Goal: Task Accomplishment & Management: Complete application form

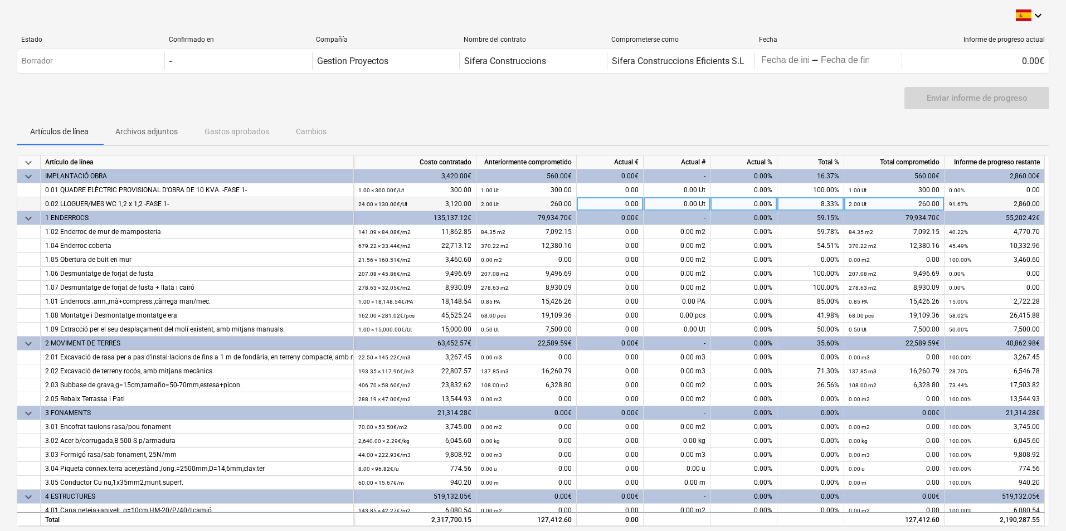
click at [679, 205] on div "0.00 Ut" at bounding box center [676, 204] width 67 height 14
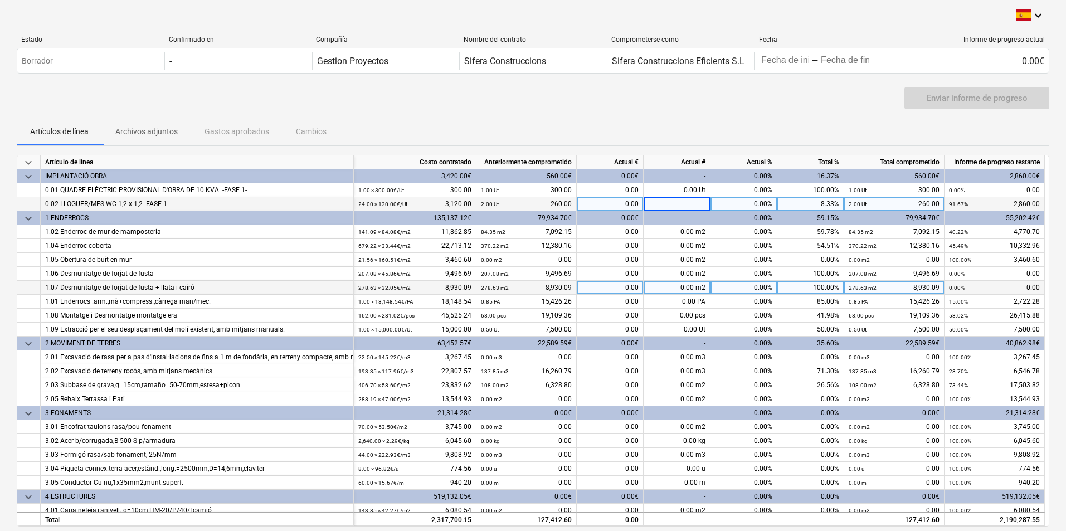
type input "1"
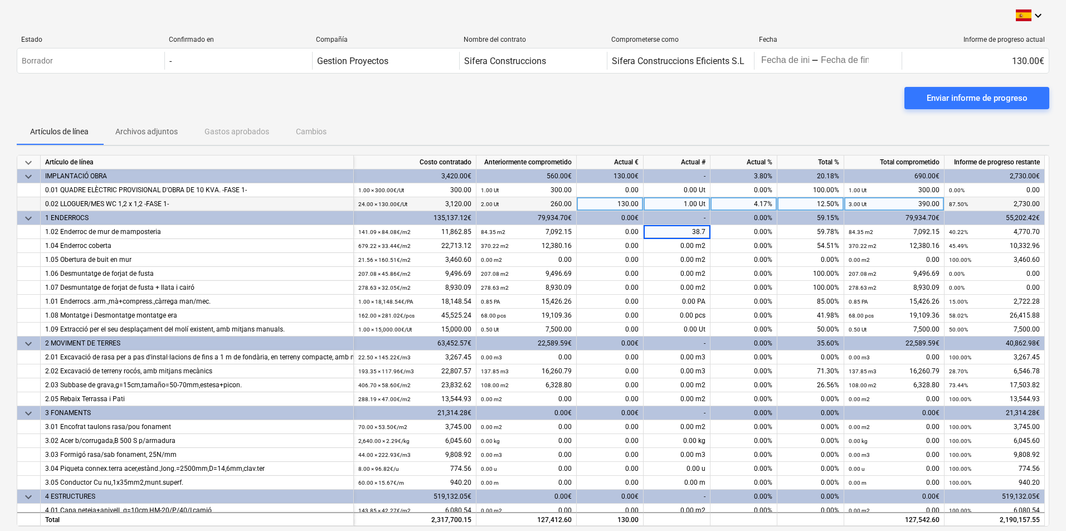
type input "38.76"
type input "0.15"
type input "0.25"
type input "8.4"
type input "37.6"
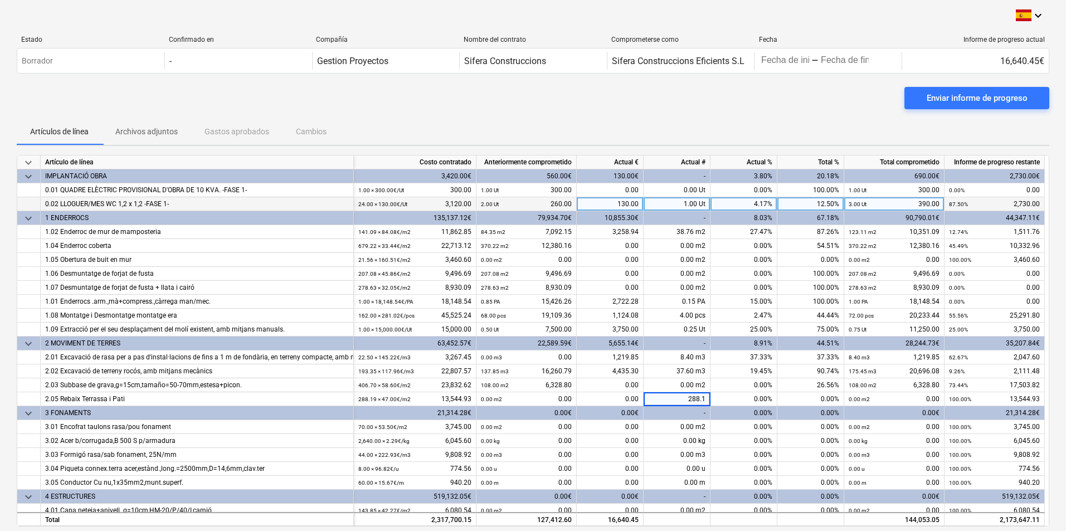
type input "288.19"
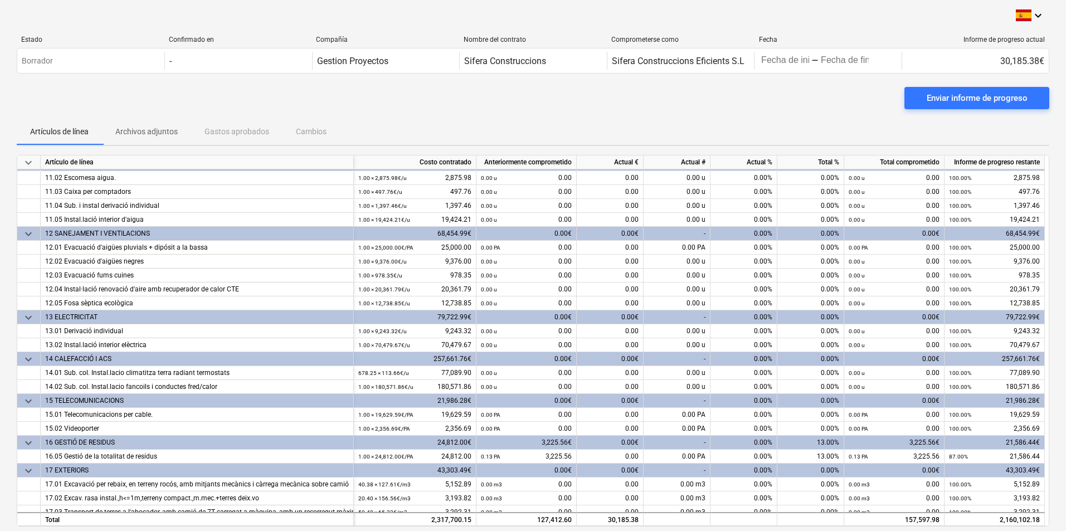
scroll to position [1727, 0]
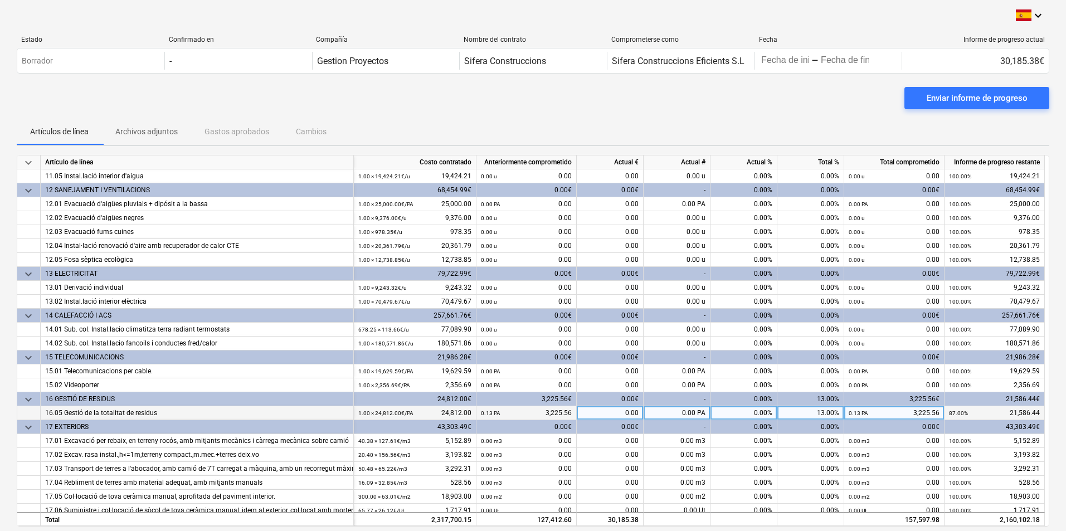
click at [687, 411] on div "0.00 PA" at bounding box center [676, 413] width 67 height 14
type input "0.03"
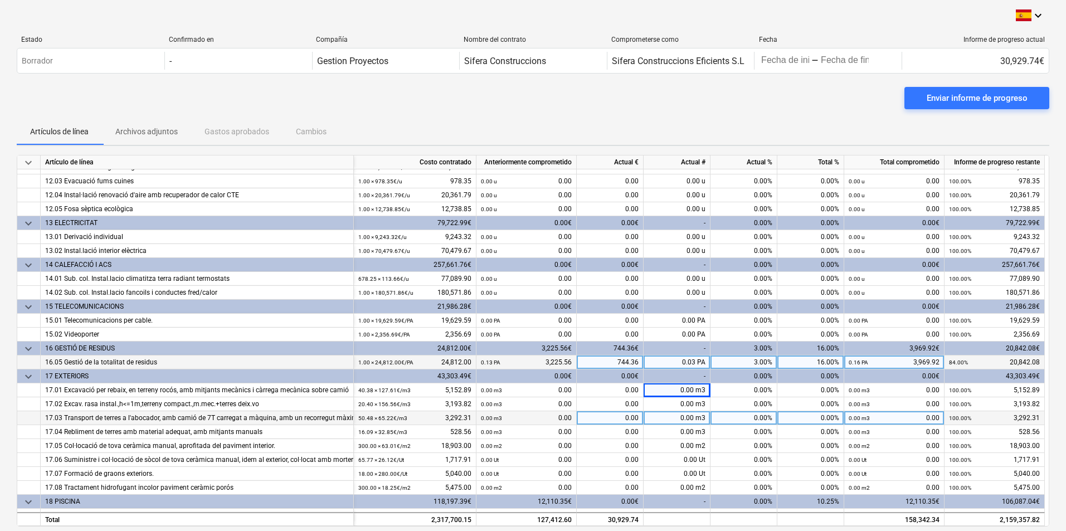
scroll to position [1782, 0]
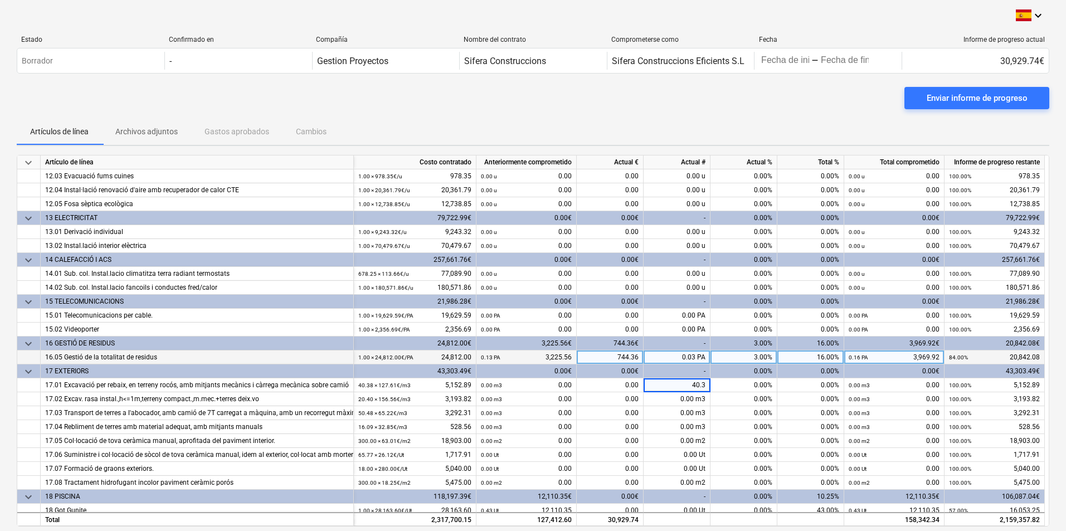
type input "40.38"
type input "4.4"
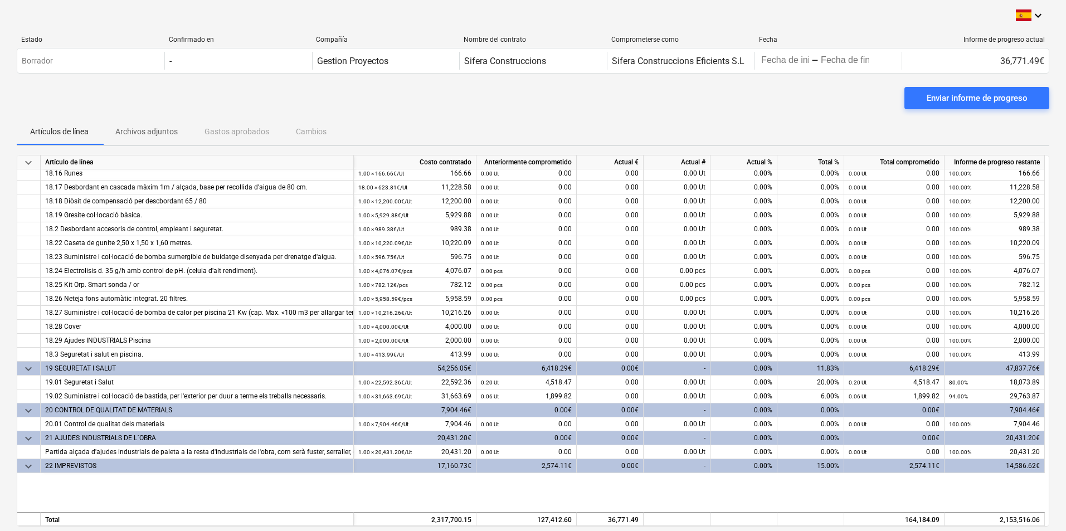
scroll to position [2345, 0]
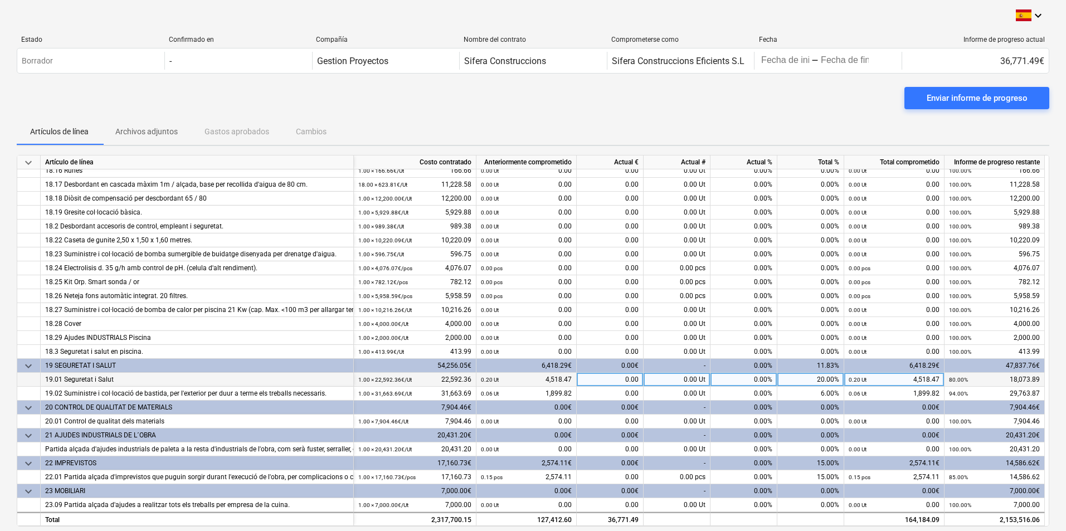
click at [692, 381] on div "0.00 Ut" at bounding box center [676, 380] width 67 height 14
type input "0.04"
type input "0.05"
type input "0.1"
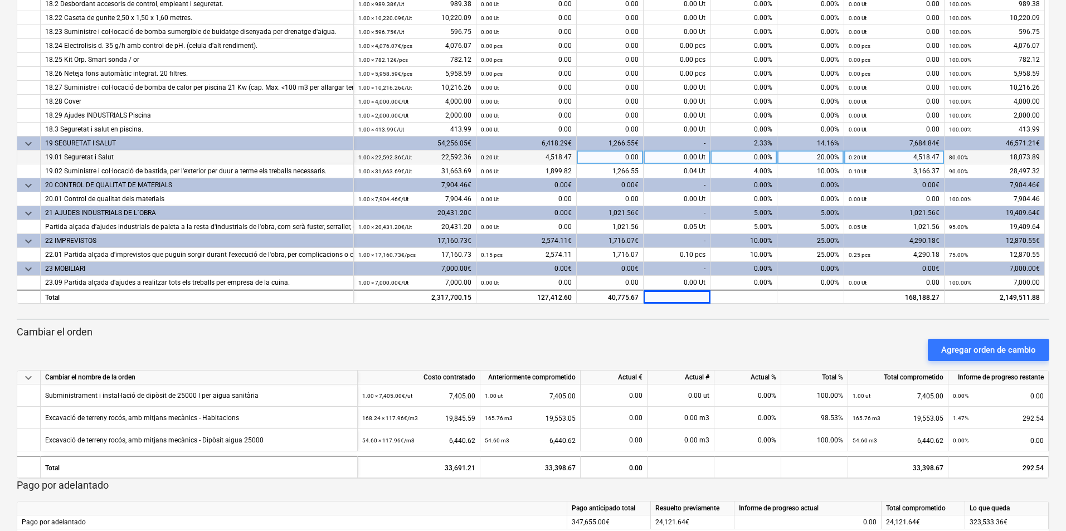
scroll to position [223, 0]
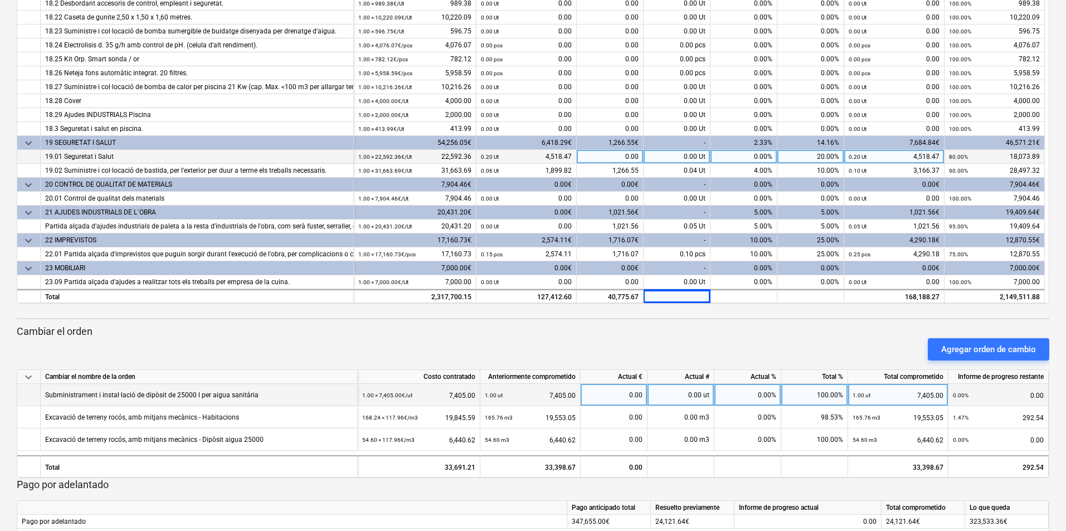
click at [692, 398] on div "0.00 ut" at bounding box center [680, 395] width 67 height 22
type input "2"
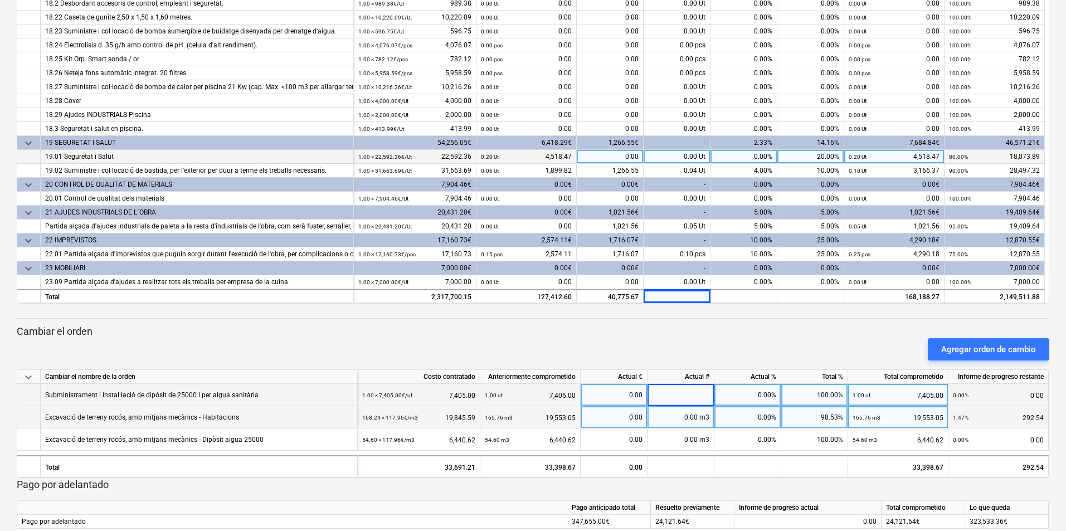
click at [697, 417] on div "0.00 m3" at bounding box center [680, 417] width 67 height 22
type input "2.48"
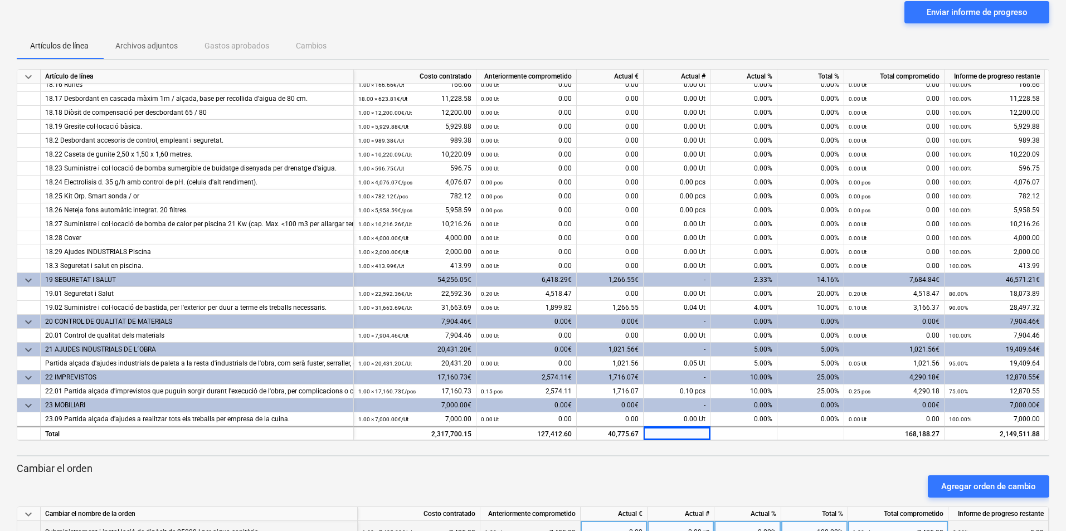
scroll to position [111, 0]
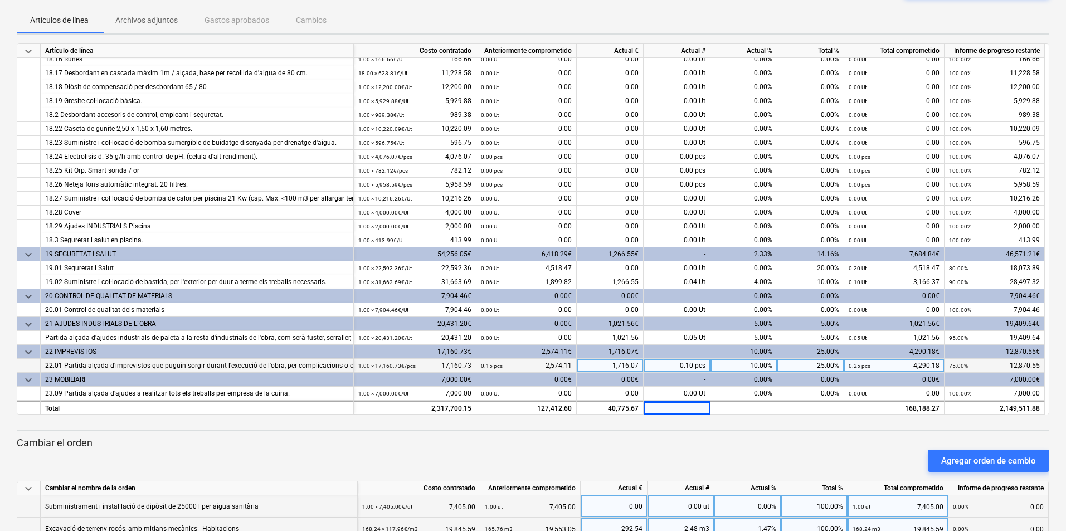
click at [681, 365] on div "0.10 pcs" at bounding box center [676, 366] width 67 height 14
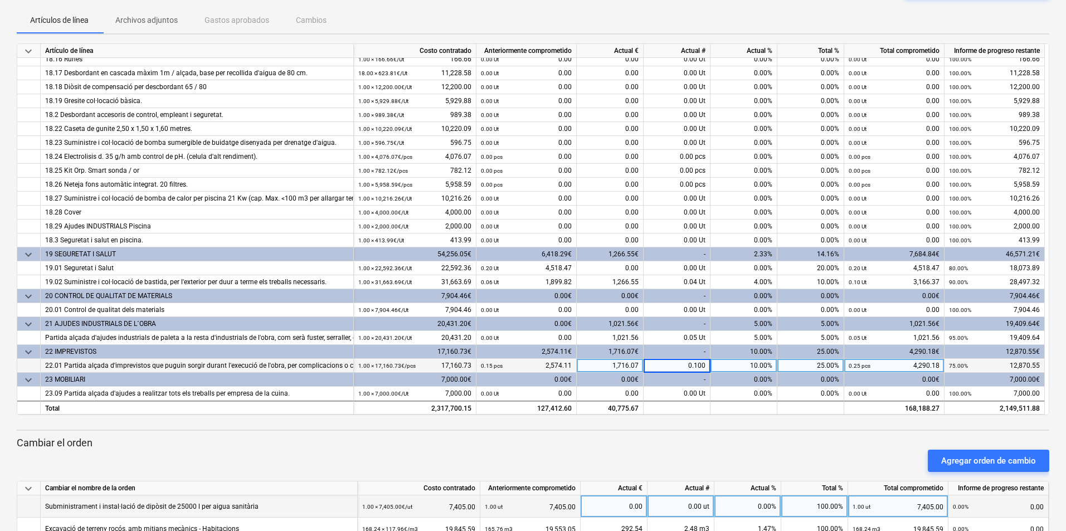
type input "0.1009"
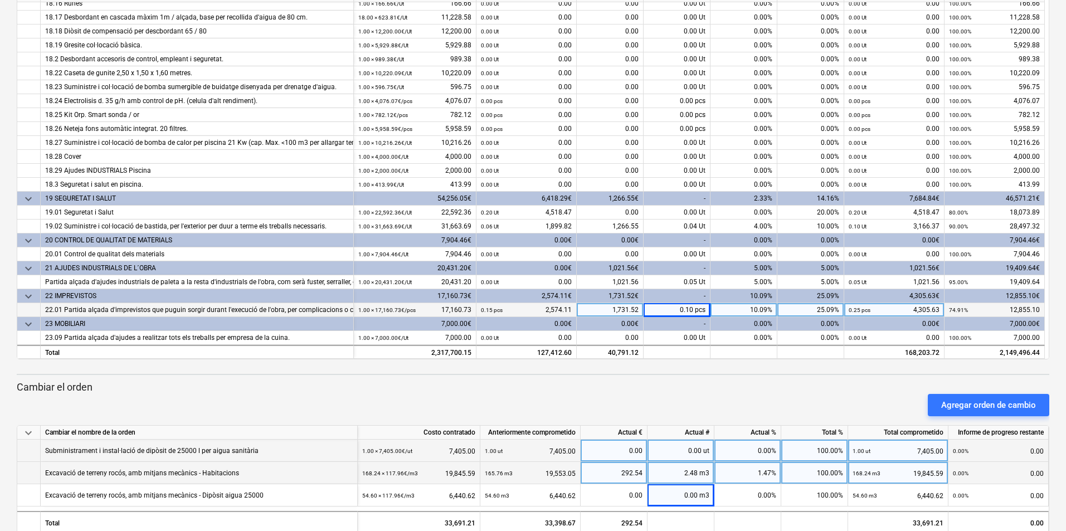
scroll to position [223, 0]
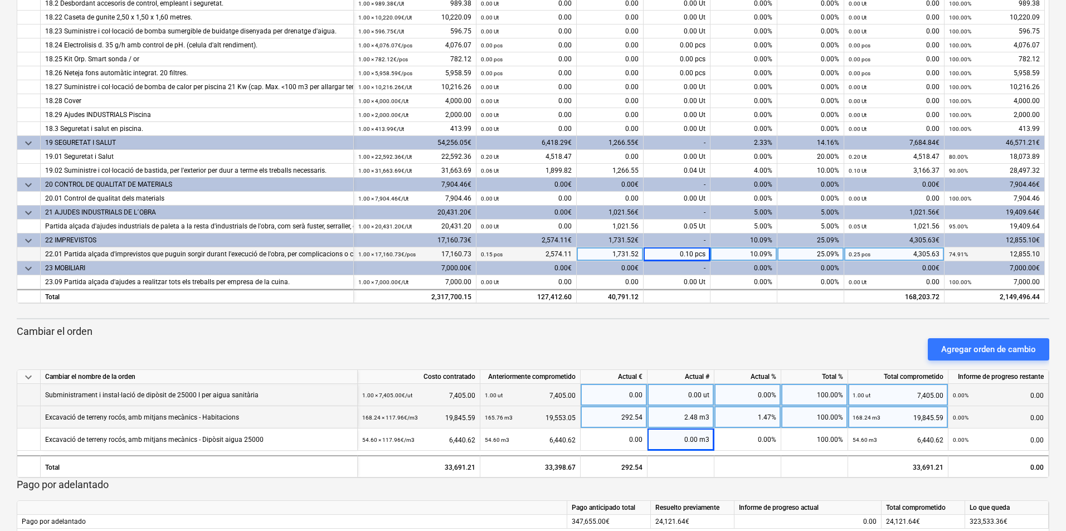
click at [694, 412] on div "2.48 m3" at bounding box center [680, 417] width 67 height 22
type input "2.4827"
click at [690, 418] on div "2.48 m3" at bounding box center [680, 417] width 67 height 22
click at [686, 419] on div "2.48 m3" at bounding box center [680, 417] width 67 height 22
type input "2.48"
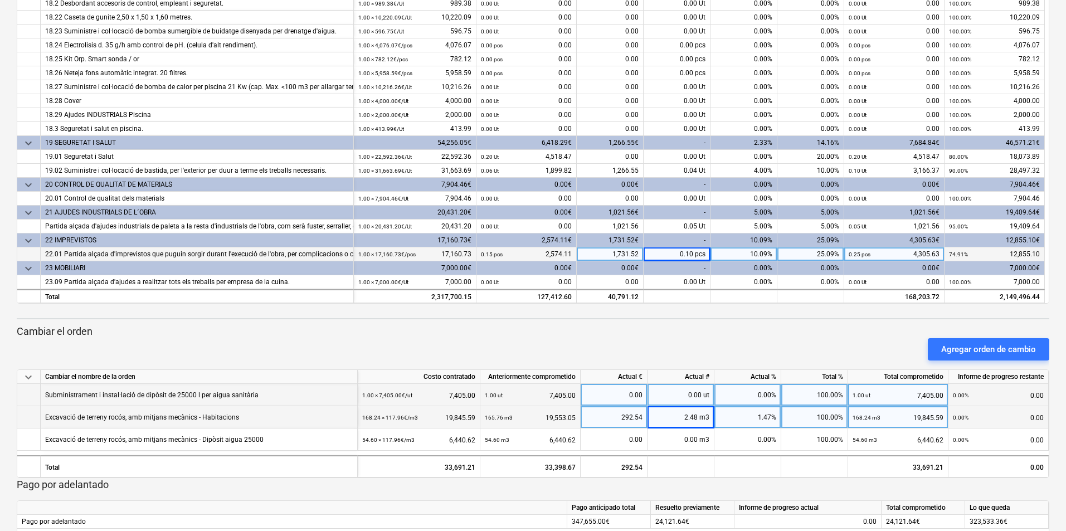
click at [678, 253] on div "0.10 pcs" at bounding box center [676, 254] width 67 height 14
type input "0.1"
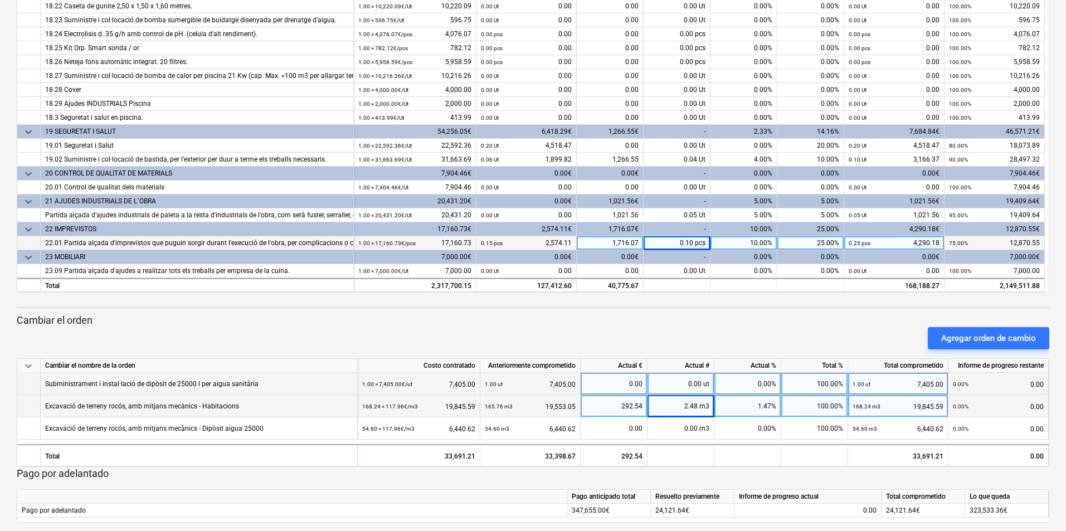
scroll to position [243, 0]
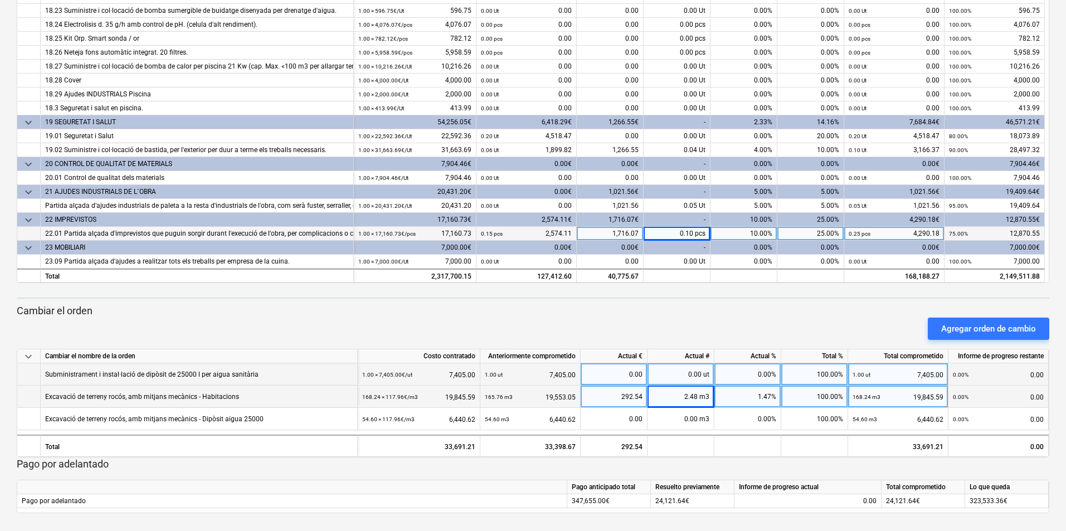
click at [683, 319] on div "Agregar orden de cambio" at bounding box center [532, 328] width 1041 height 31
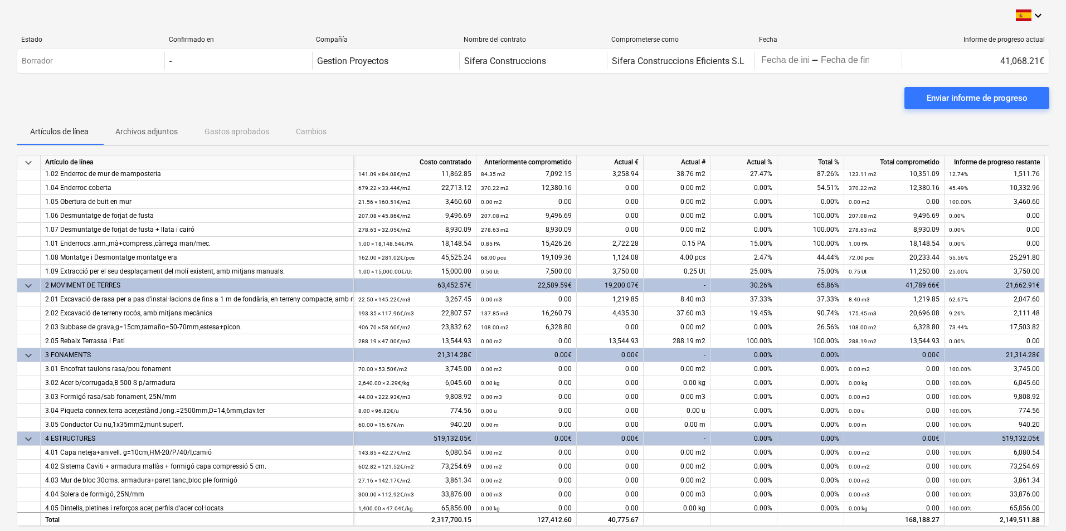
scroll to position [0, 0]
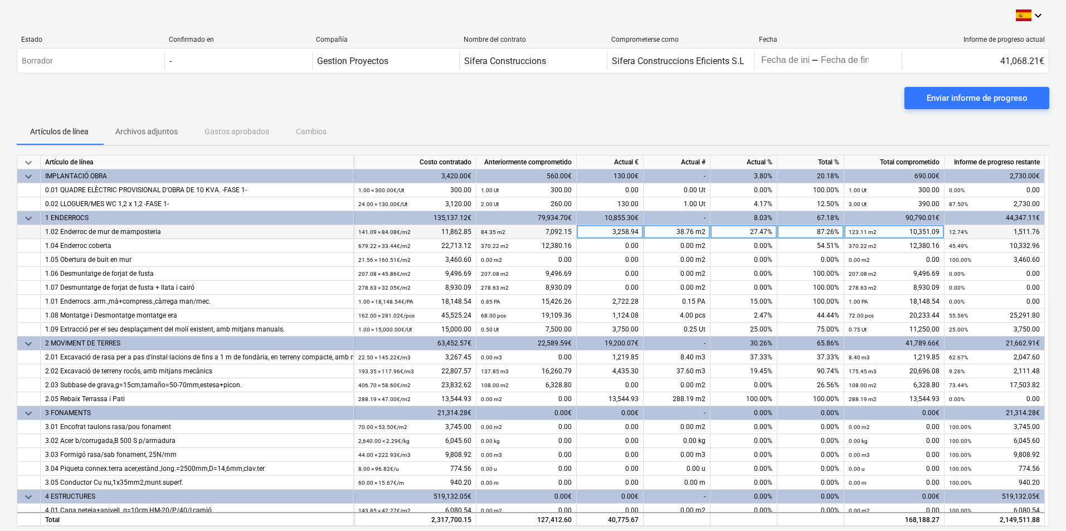
click at [692, 232] on div "38.76 m2" at bounding box center [676, 232] width 67 height 14
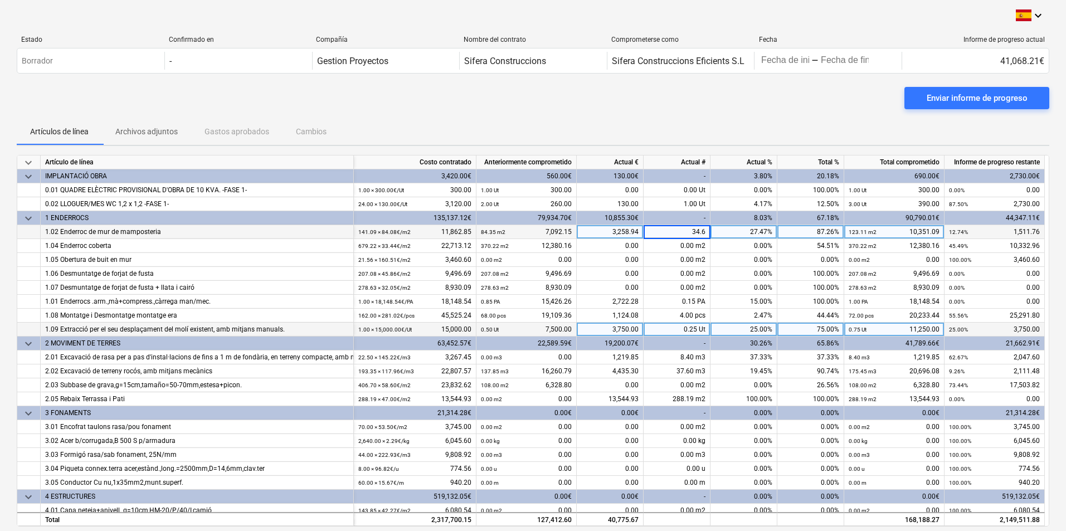
type input "34.64"
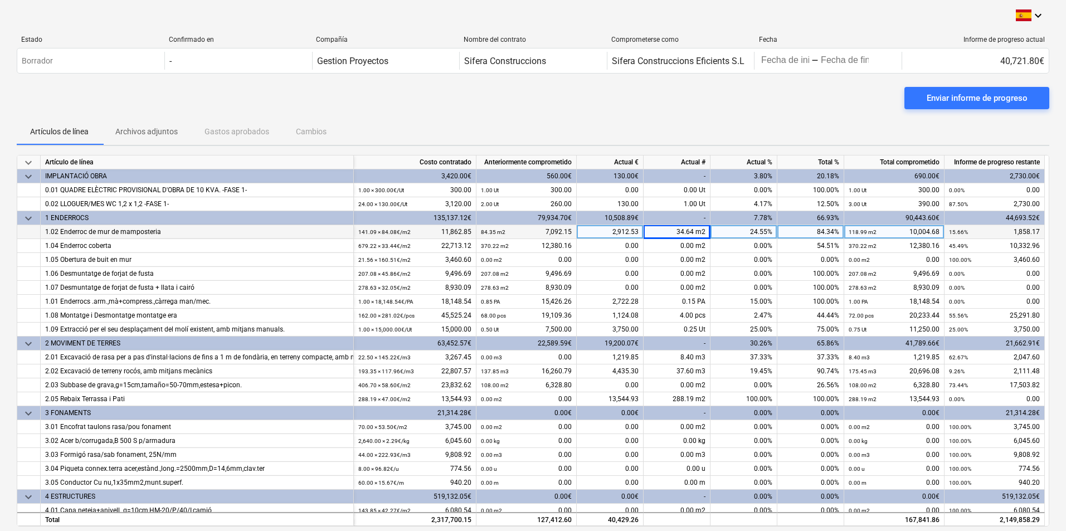
click at [677, 232] on div "34.64 m2" at bounding box center [676, 232] width 67 height 14
type input "38.76"
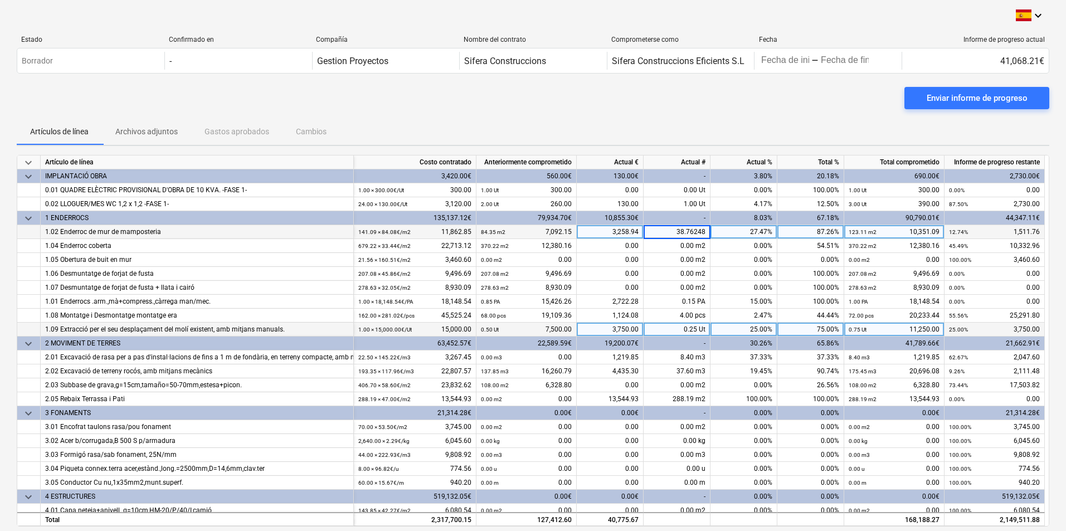
type input "38.762488"
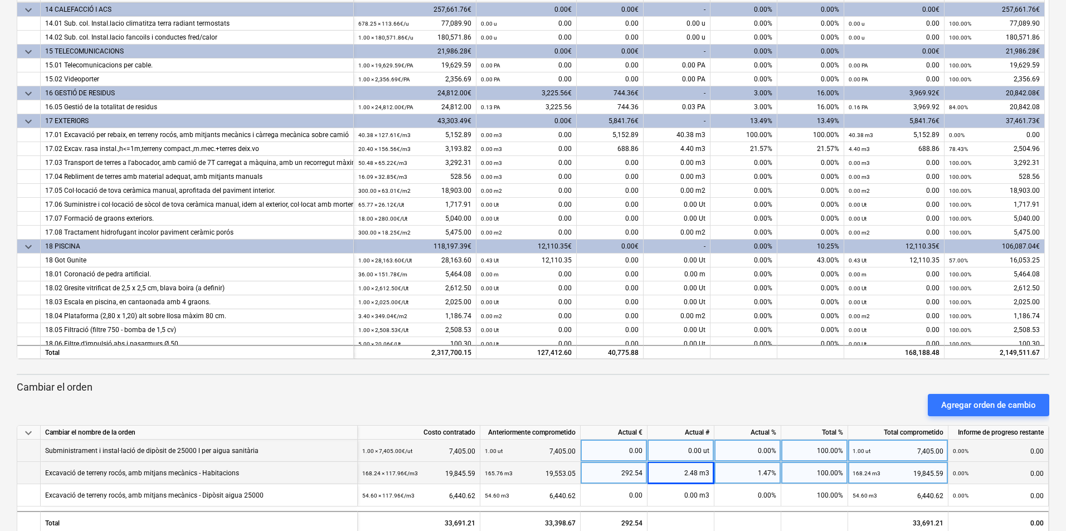
scroll to position [1838, 0]
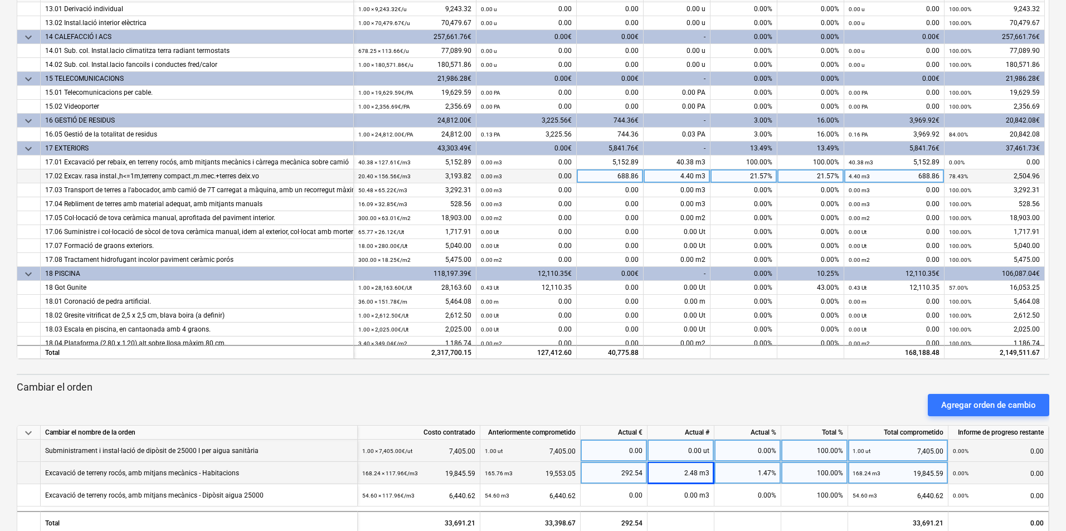
click at [654, 178] on div "4.40 m3" at bounding box center [676, 176] width 67 height 14
type input "4.400166"
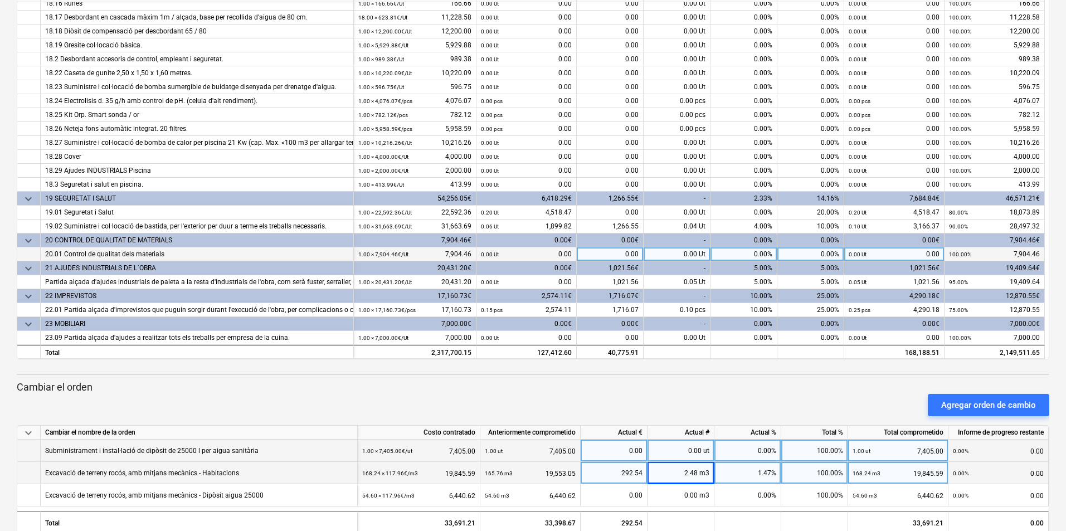
scroll to position [223, 0]
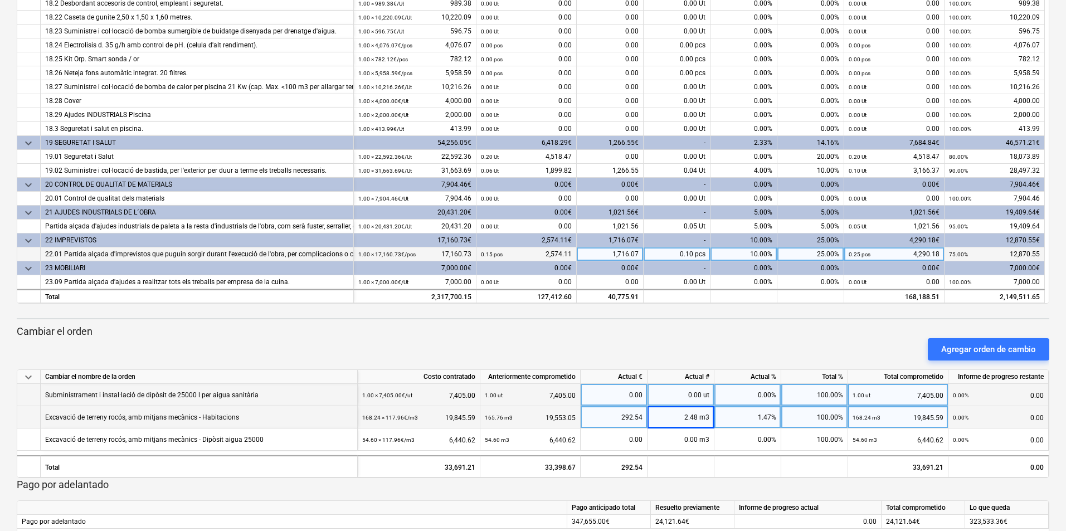
click at [677, 253] on div "0.10 pcs" at bounding box center [676, 254] width 67 height 14
type input "0.100900"
click at [676, 418] on div "2.48 m3" at bounding box center [680, 417] width 67 height 22
type input "2.482706"
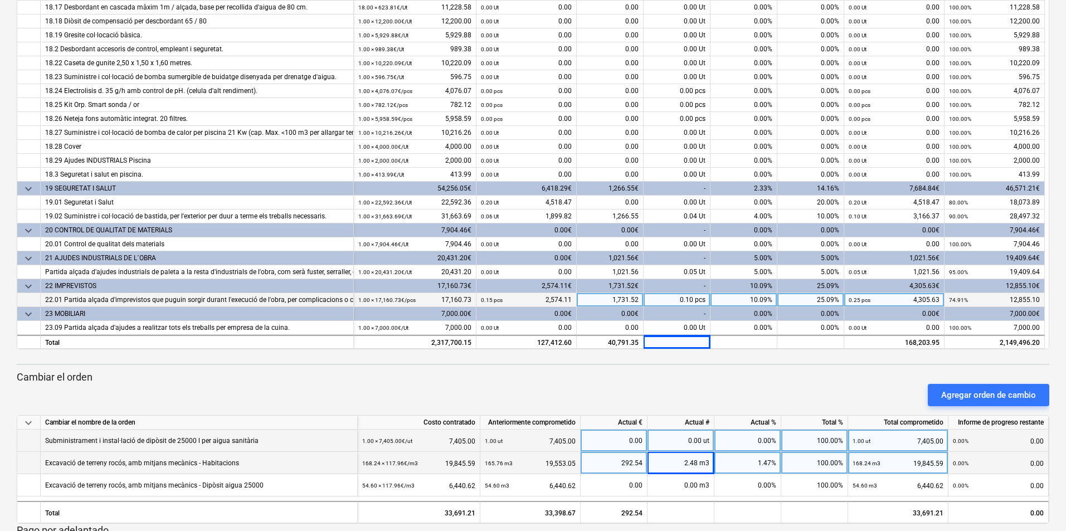
scroll to position [188, 0]
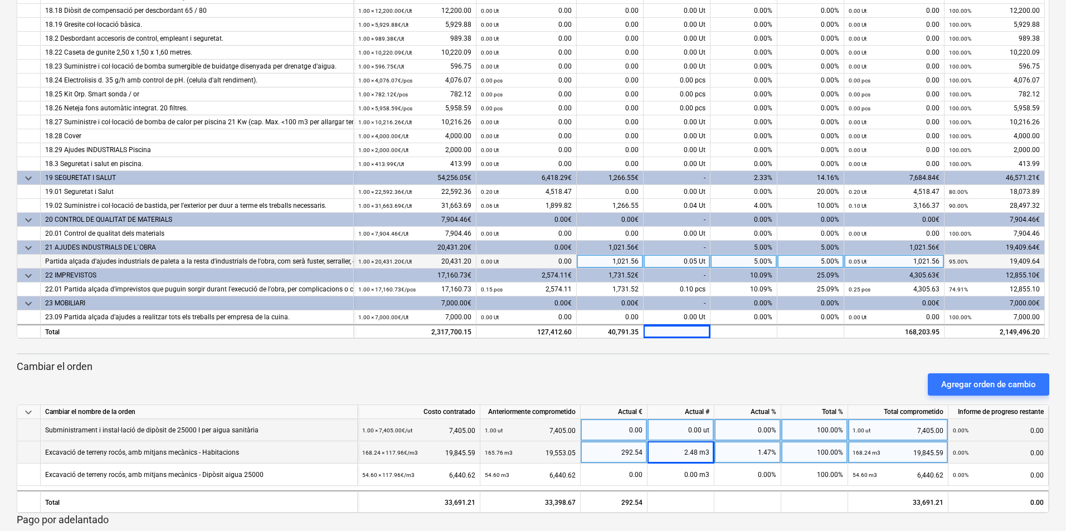
click at [670, 265] on div "0.05 Ut" at bounding box center [676, 262] width 67 height 14
type input "0.05001566"
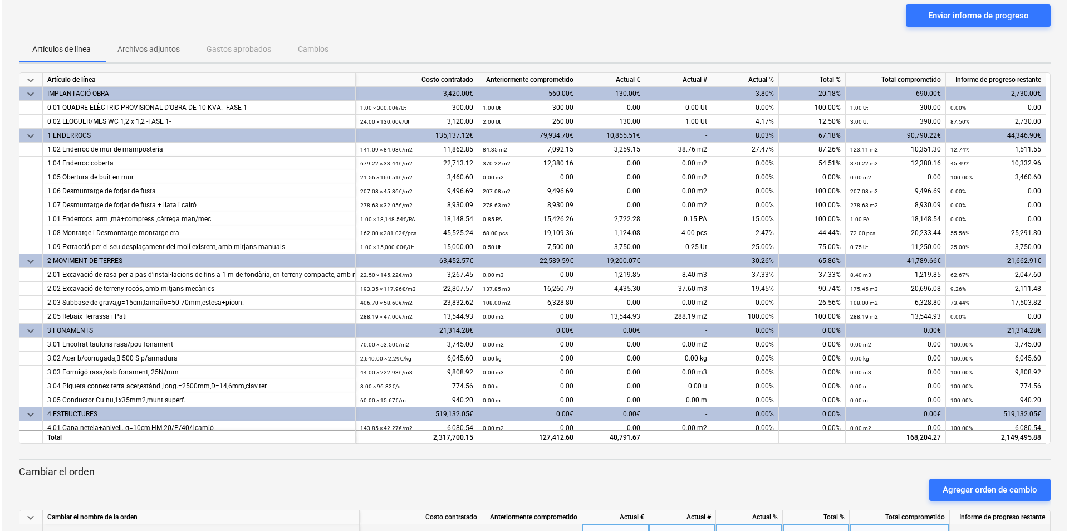
scroll to position [0, 0]
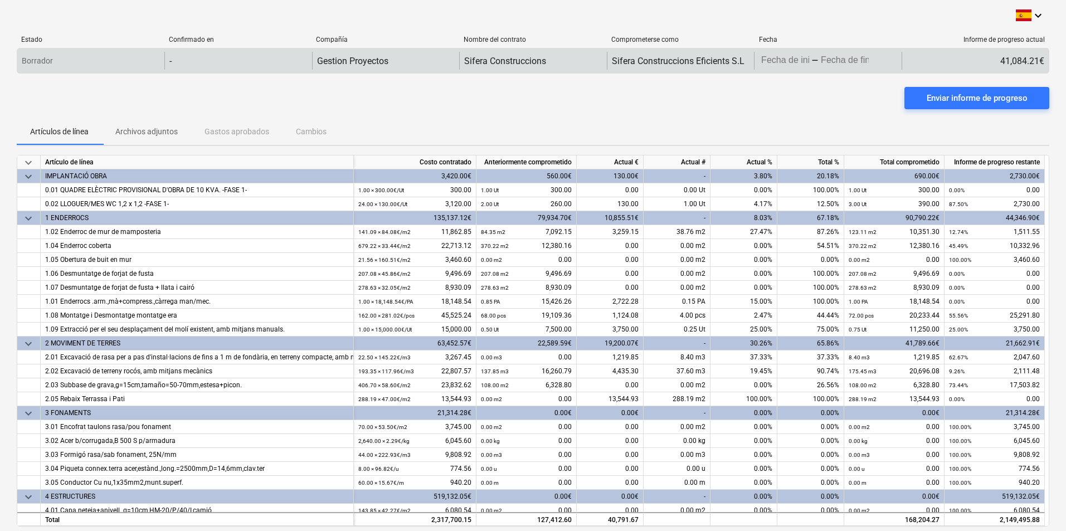
click at [792, 59] on body "keyboard_arrow_down Estado Confirmado en Compañía Nombre del contrato Compromet…" at bounding box center [533, 265] width 1066 height 531
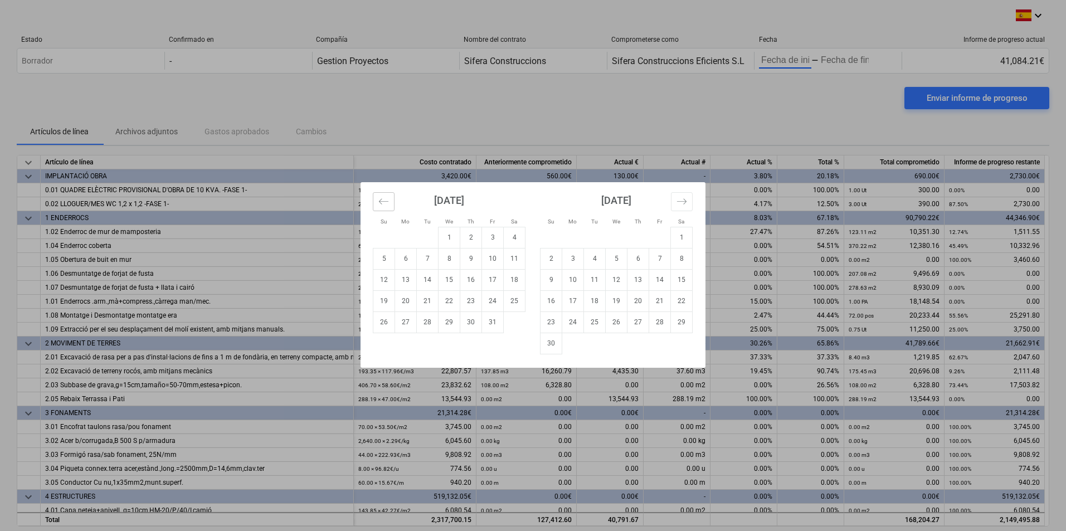
drag, startPoint x: 385, startPoint y: 201, endPoint x: 397, endPoint y: 204, distance: 12.7
click at [384, 201] on icon "Move backward to switch to the previous month." at bounding box center [383, 201] width 11 height 11
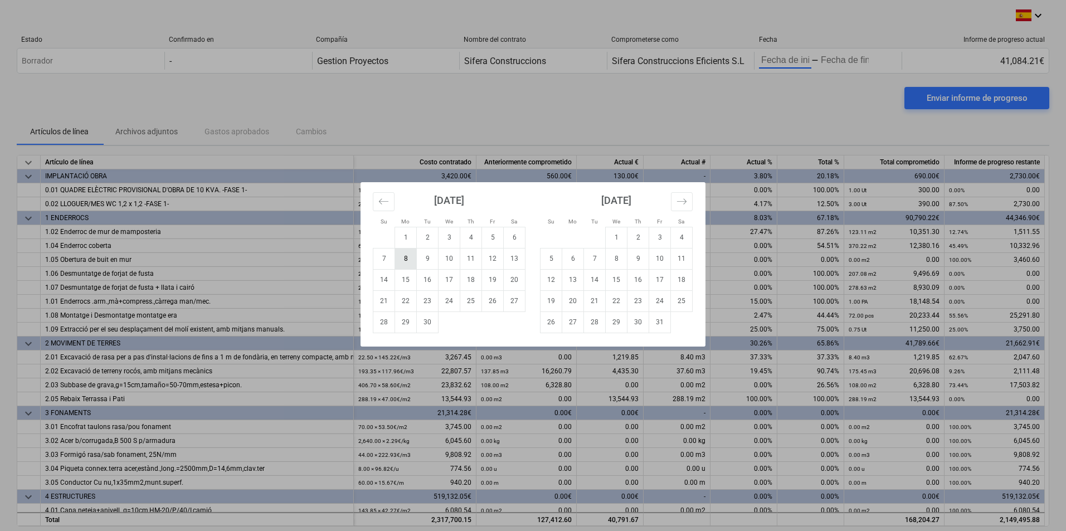
click at [400, 235] on td "1" at bounding box center [406, 237] width 22 height 21
type input "[DATE]"
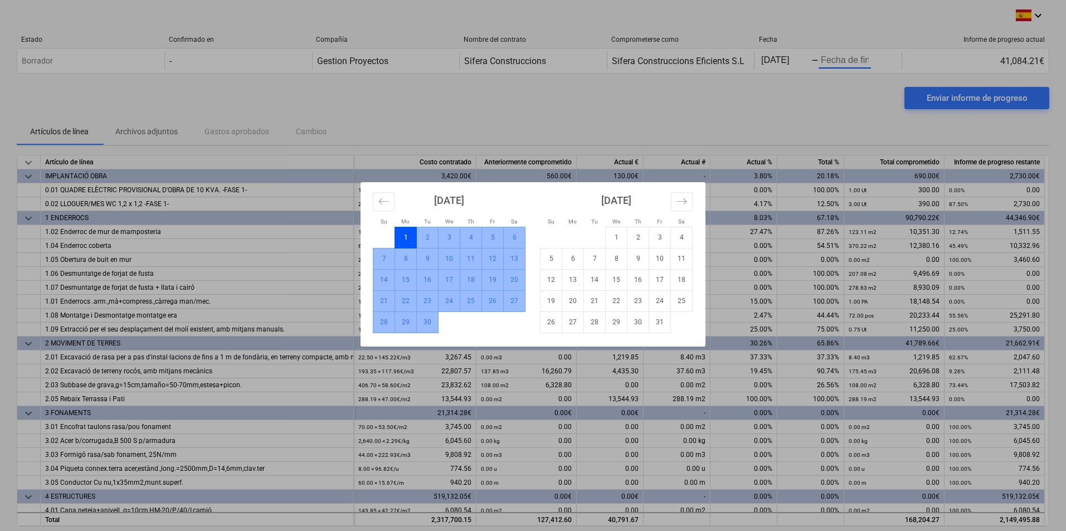
click at [427, 328] on td "30" at bounding box center [428, 321] width 22 height 21
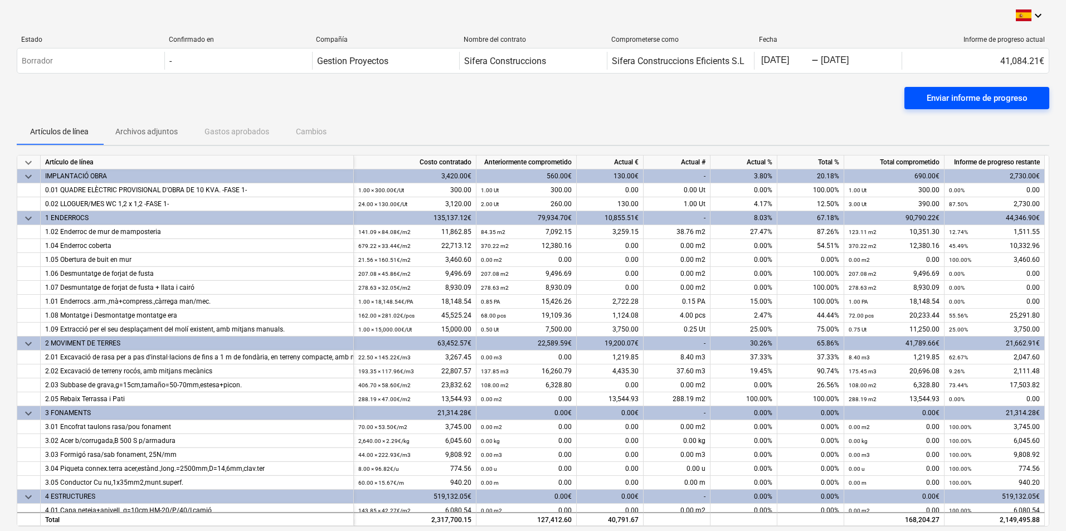
click at [946, 98] on div "Enviar informe de progreso" at bounding box center [976, 98] width 101 height 14
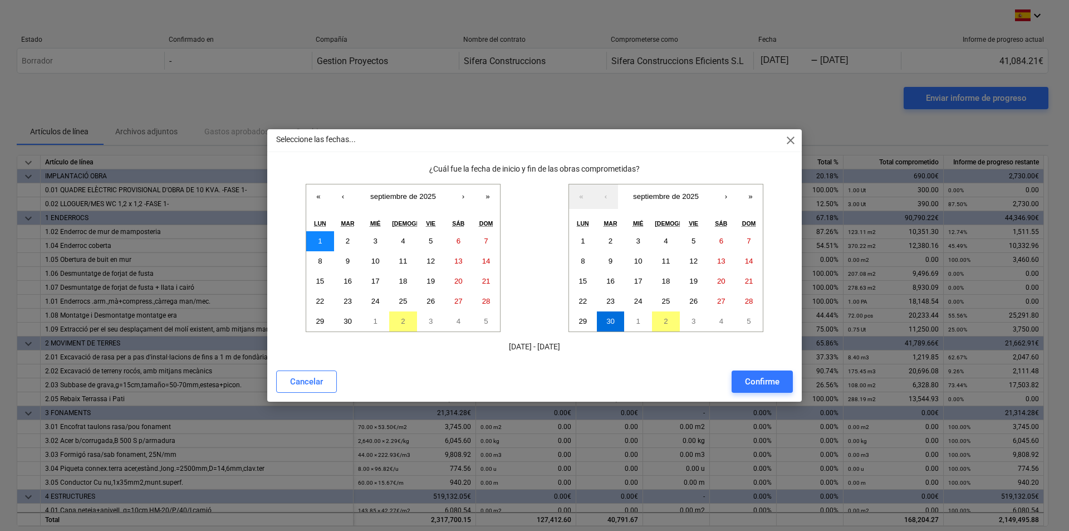
click at [320, 242] on abbr "1" at bounding box center [320, 241] width 4 height 8
click at [345, 322] on abbr "30" at bounding box center [348, 321] width 8 height 8
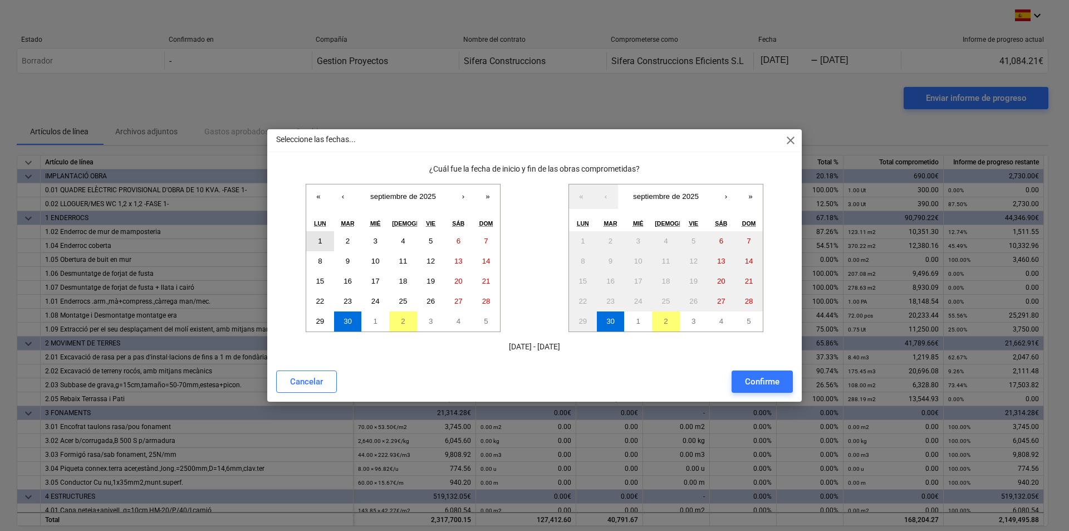
click at [317, 239] on button "1" at bounding box center [320, 241] width 28 height 20
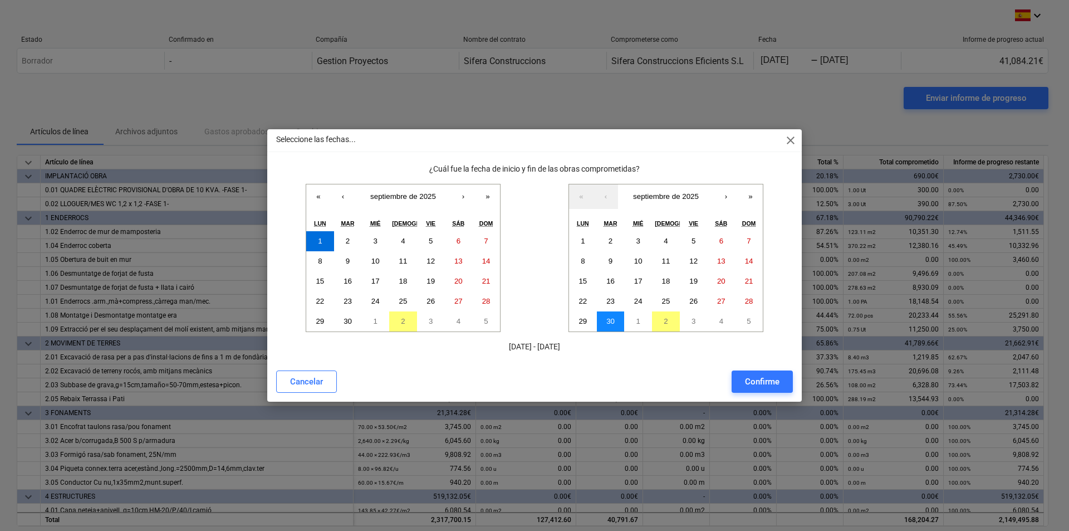
click at [617, 317] on button "30" at bounding box center [611, 321] width 28 height 20
click at [768, 382] on div "Confirme" at bounding box center [762, 381] width 35 height 14
